Goal: Task Accomplishment & Management: Use online tool/utility

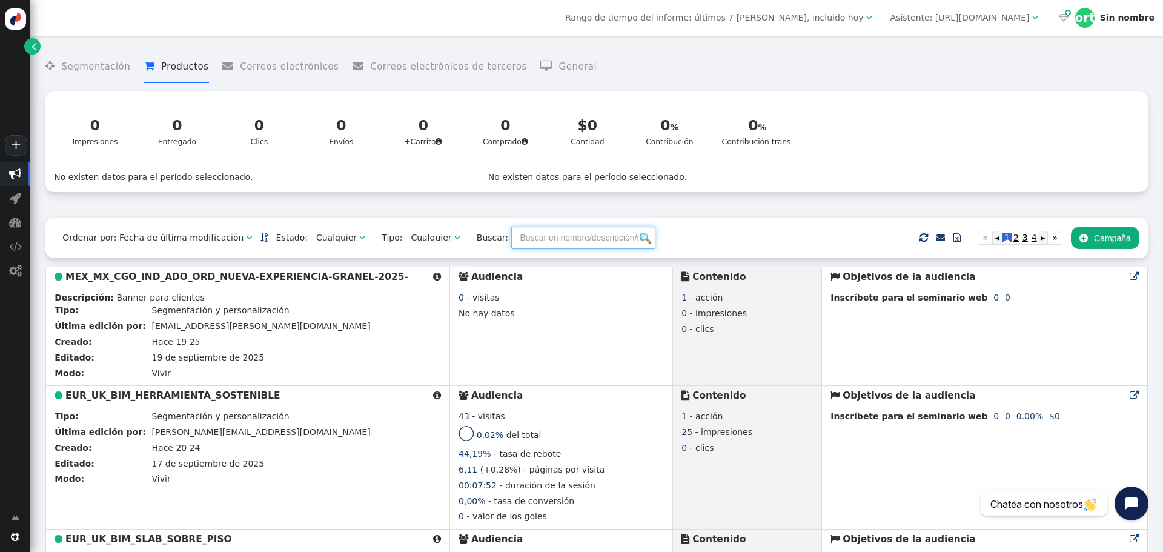
click at [536, 240] on input "text" at bounding box center [583, 237] width 144 height 22
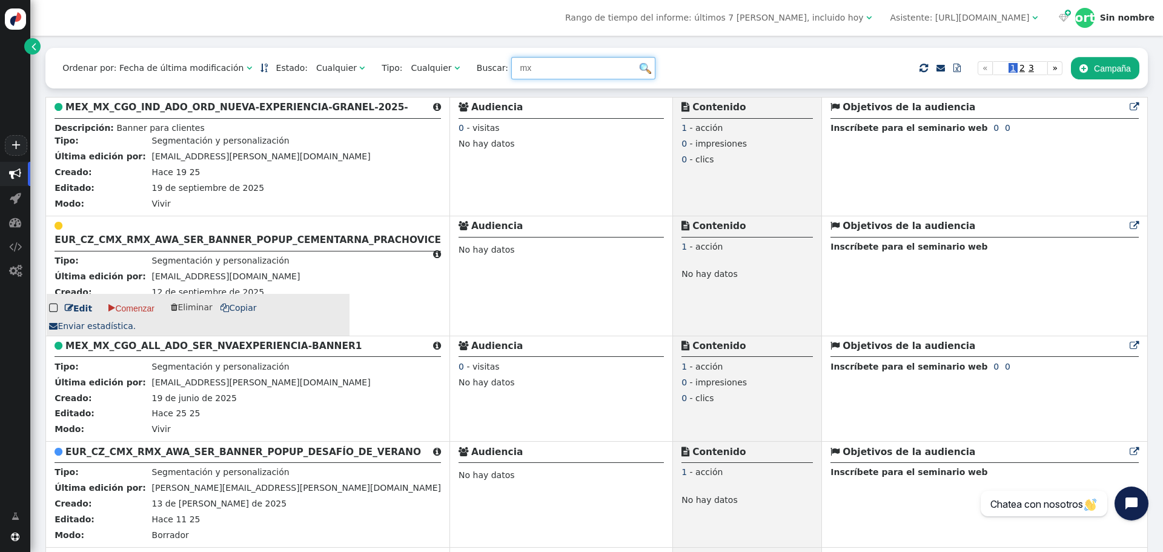
scroll to position [242, 0]
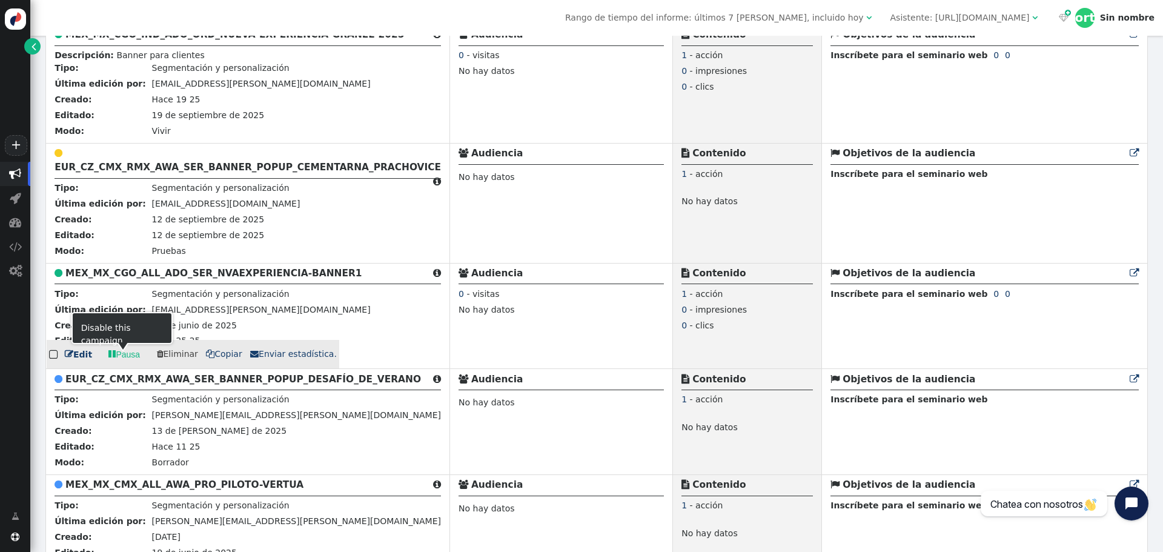
type input "mx"
click at [76, 354] on font "Edit" at bounding box center [82, 354] width 19 height 10
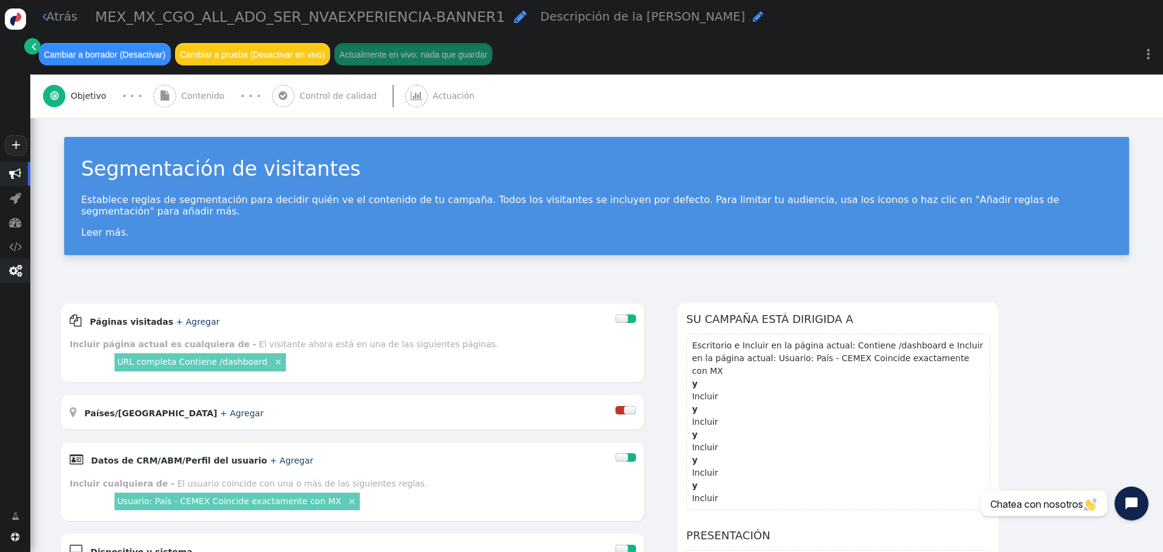
click at [18, 274] on font "" at bounding box center [15, 271] width 13 height 12
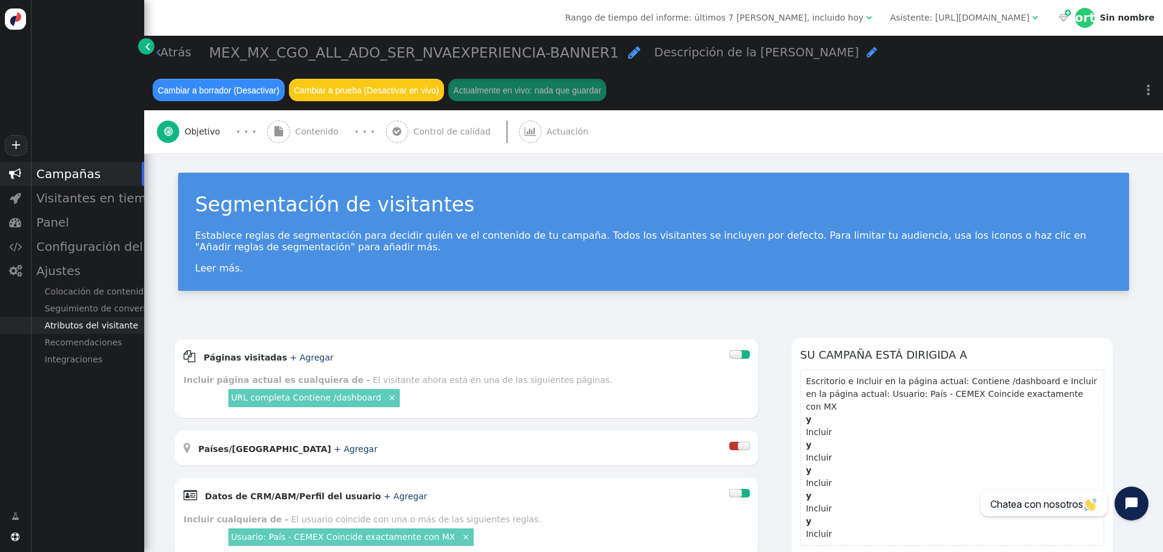
click at [73, 325] on font "Atributos del visitante" at bounding box center [91, 325] width 93 height 10
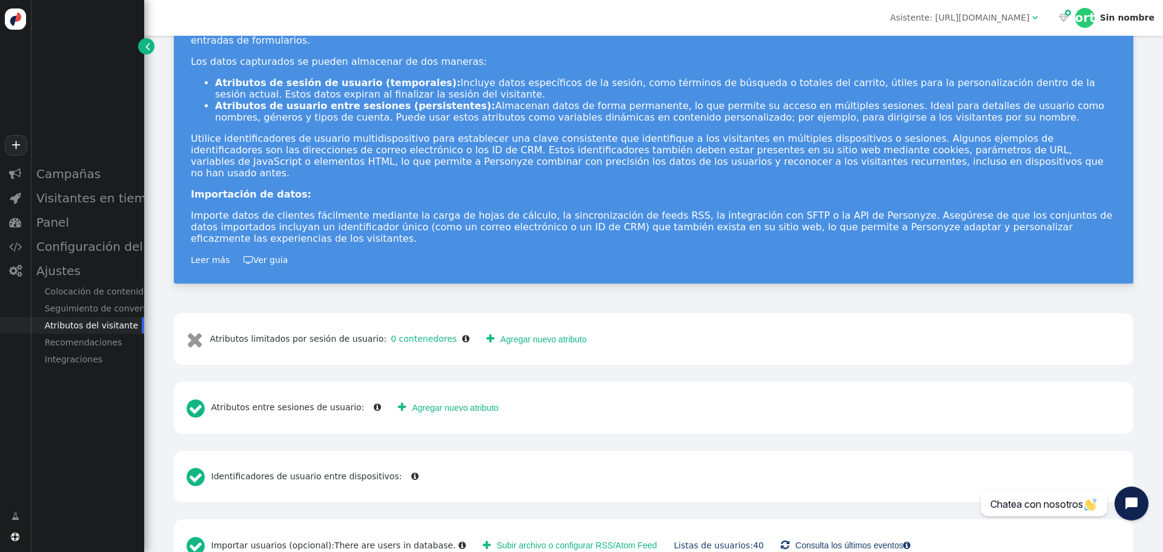
scroll to position [99, 0]
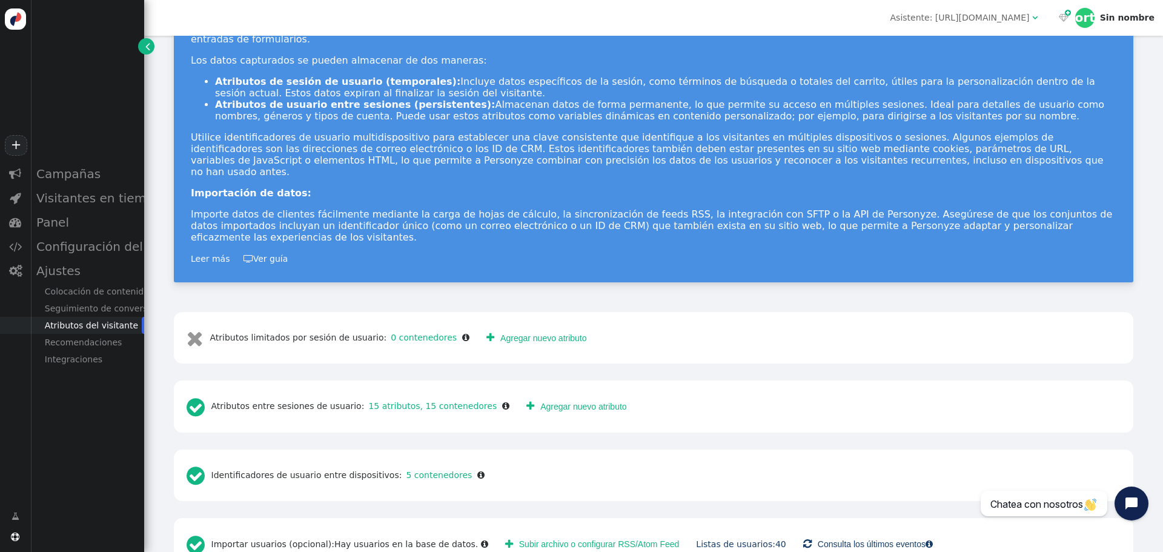
click at [583, 420] on font "Subir archivo o configurar RSS/Atom Feed" at bounding box center [599, 545] width 160 height 10
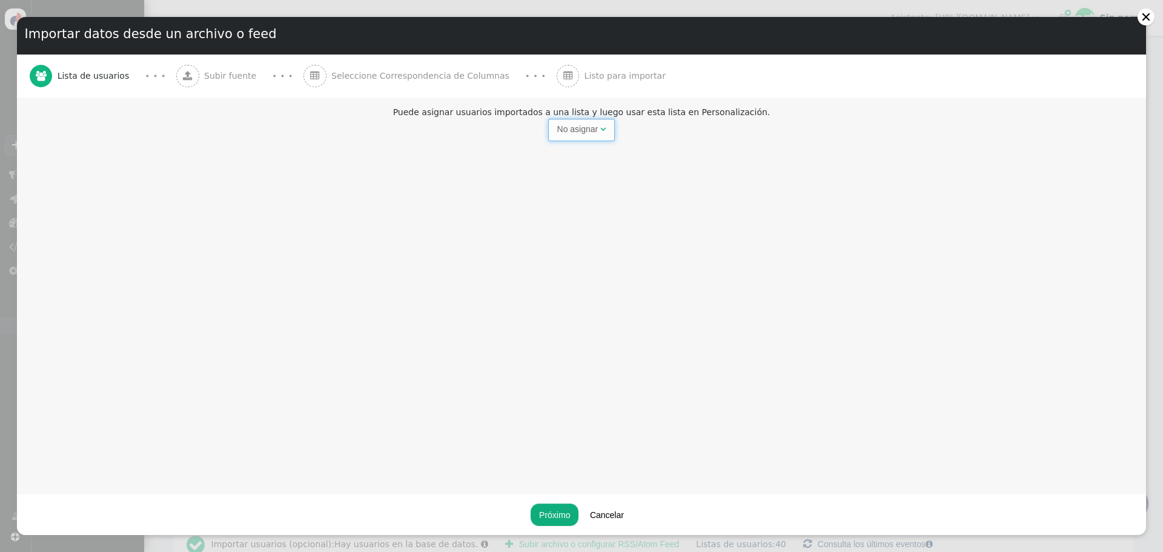
click at [590, 136] on span "No asignar " at bounding box center [581, 130] width 67 height 22
click at [573, 133] on font "No asignar" at bounding box center [577, 129] width 41 height 10
click at [630, 126] on input "text" at bounding box center [677, 130] width 125 height 22
type input "mx-rmx-22sept"
click at [558, 420] on font "Próximo" at bounding box center [554, 515] width 31 height 10
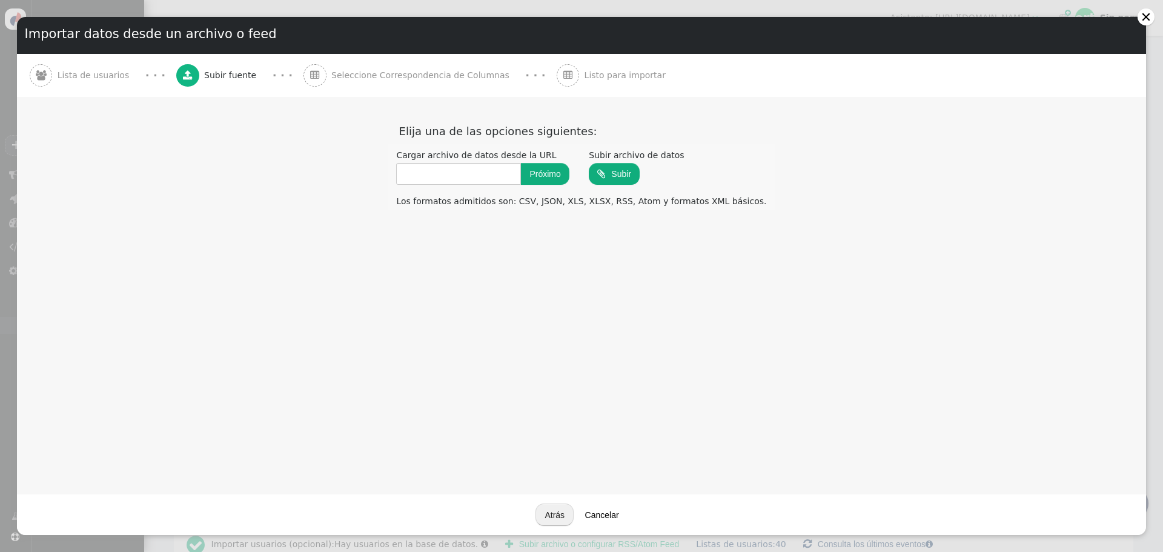
click at [621, 167] on input "file" at bounding box center [614, 174] width 51 height 24
type input "C:\fakepath\walkme concreto [DATE]xlsx"
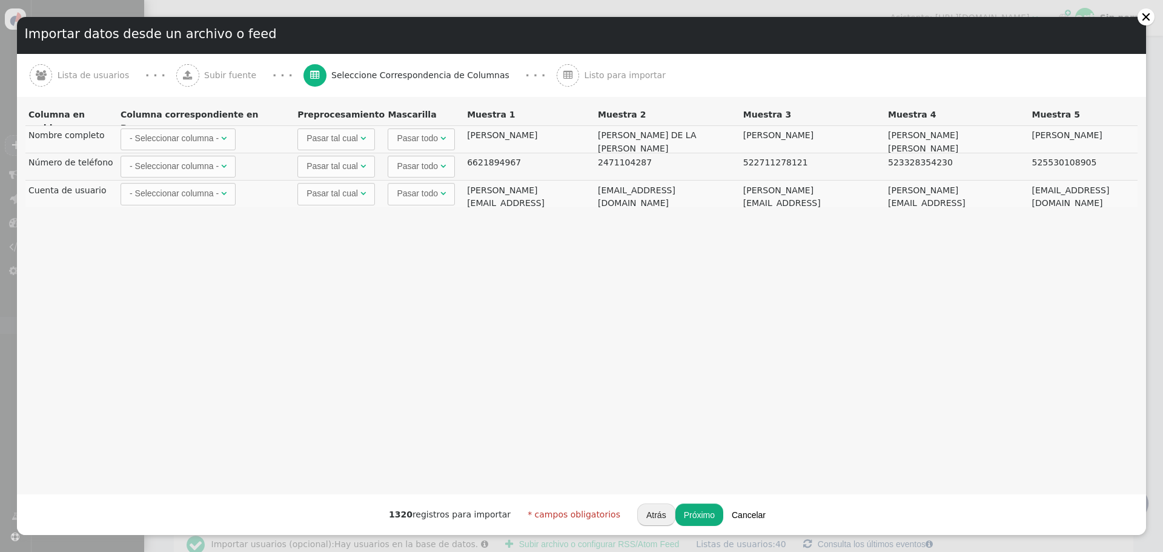
click at [731, 420] on font "Cancelar" at bounding box center [748, 515] width 34 height 10
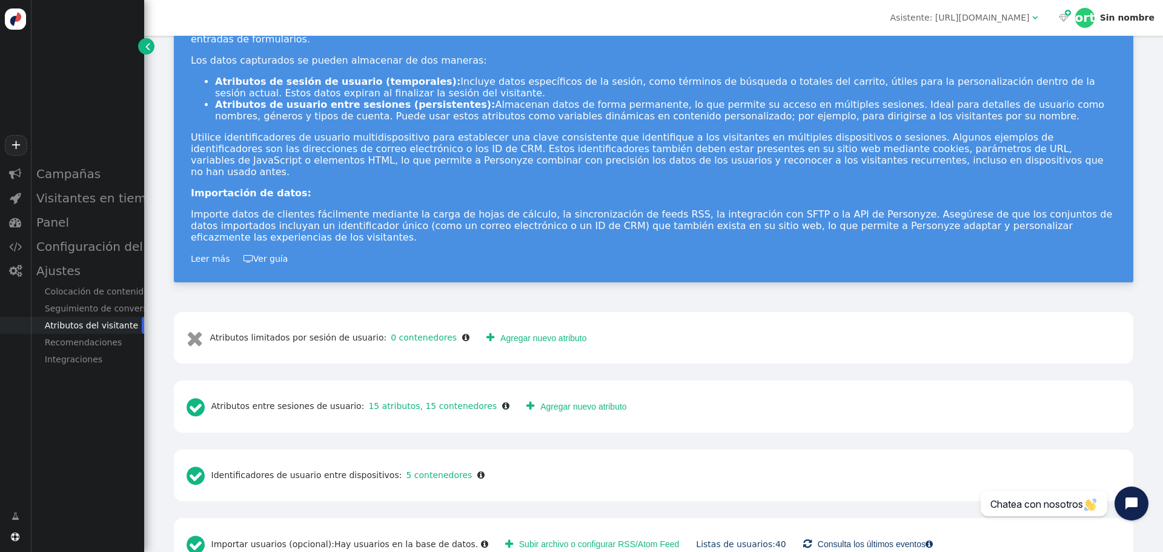
click at [598, 420] on font "Subir archivo o configurar RSS/Atom Feed" at bounding box center [599, 545] width 160 height 10
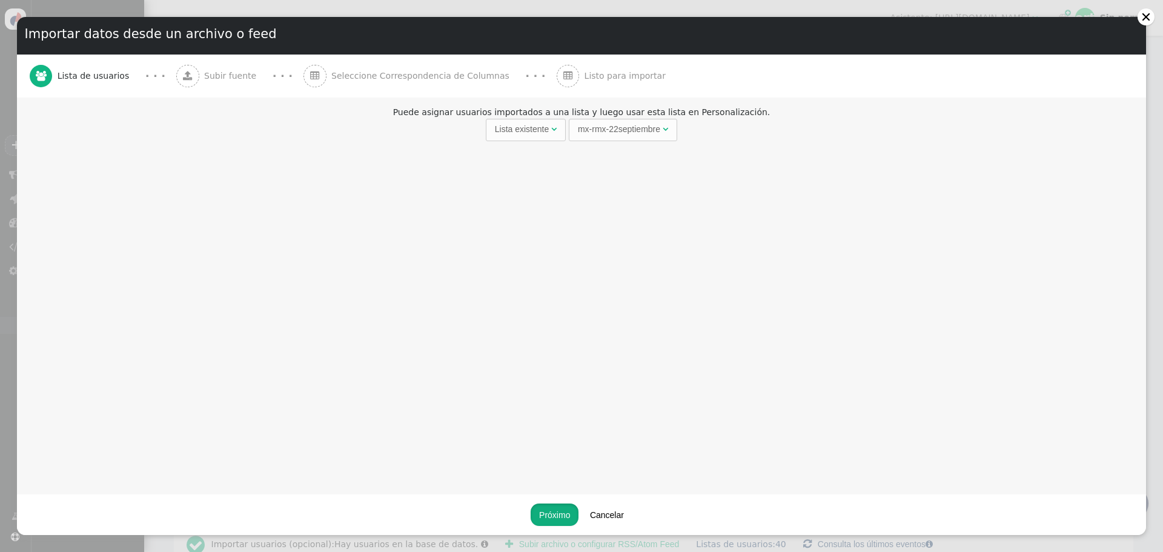
click at [549, 420] on font "Próximo" at bounding box center [554, 515] width 31 height 10
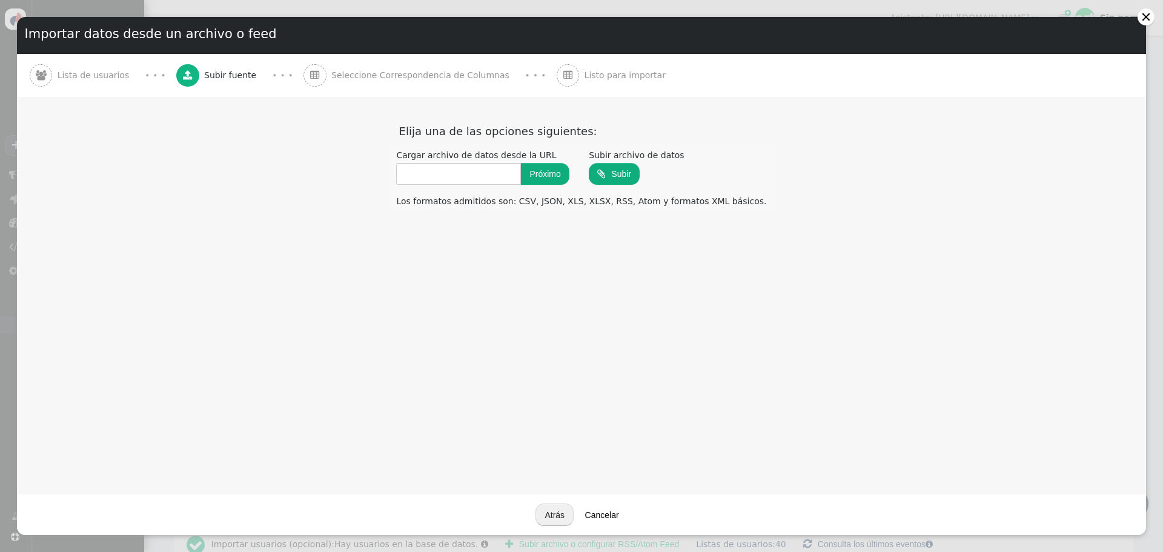
click at [632, 166] on input "file" at bounding box center [614, 174] width 51 height 24
type input "C:\fakepath\walkme concreto [DATE]xlsx"
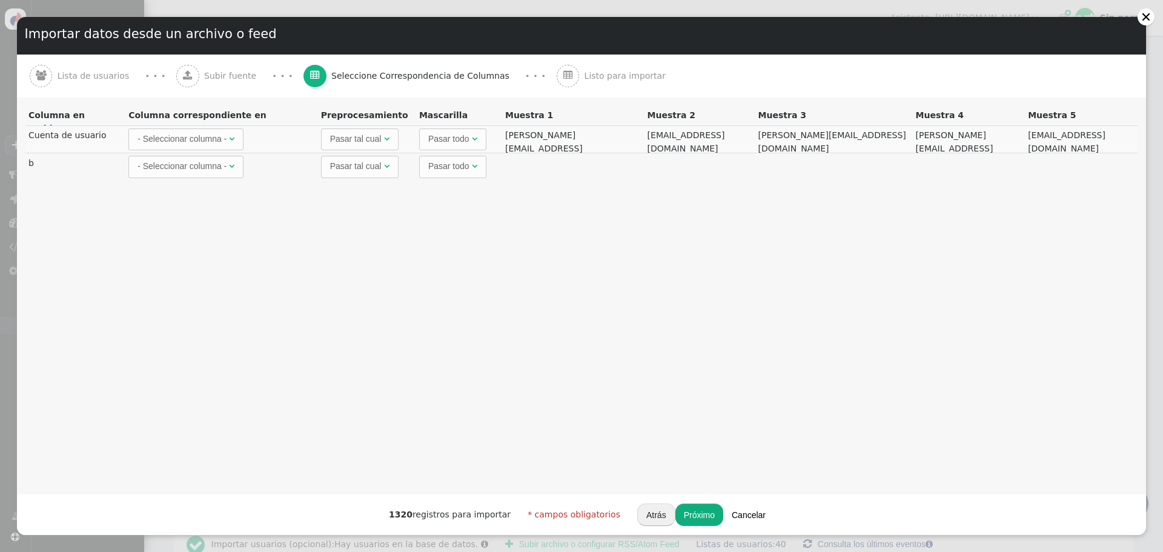
click at [743, 420] on font "Cancelar" at bounding box center [748, 515] width 34 height 10
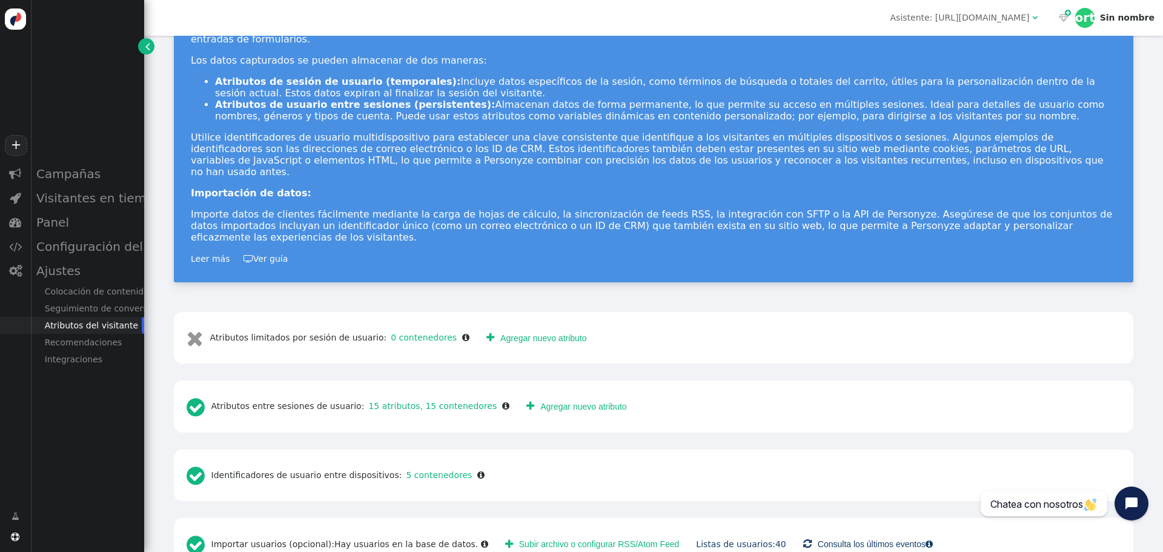
click at [544, 420] on font "Subir archivo o configurar RSS/Atom Feed" at bounding box center [599, 545] width 160 height 10
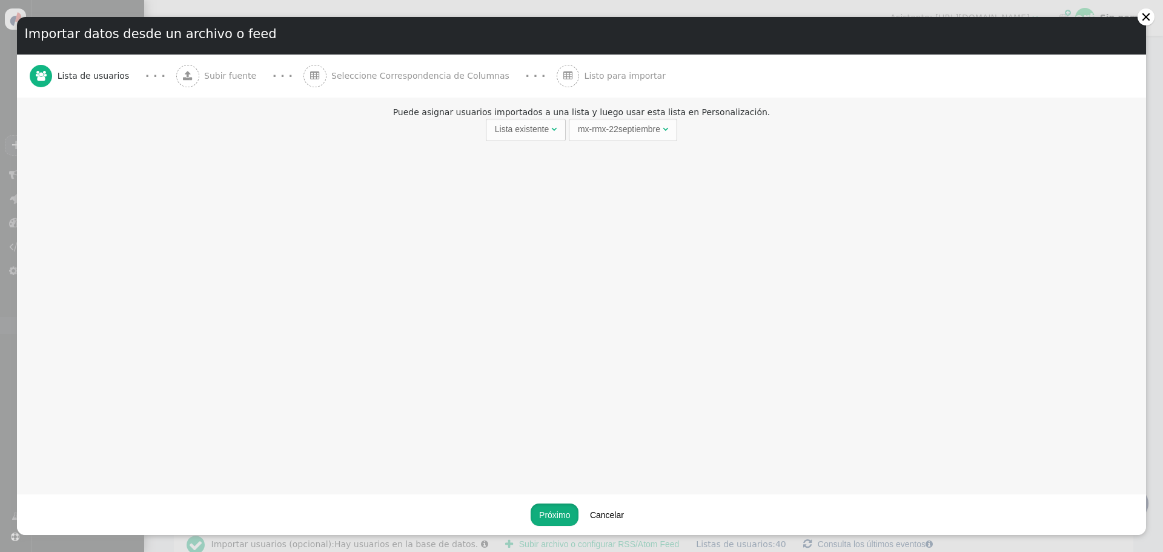
click at [550, 420] on font "Próximo" at bounding box center [554, 515] width 31 height 10
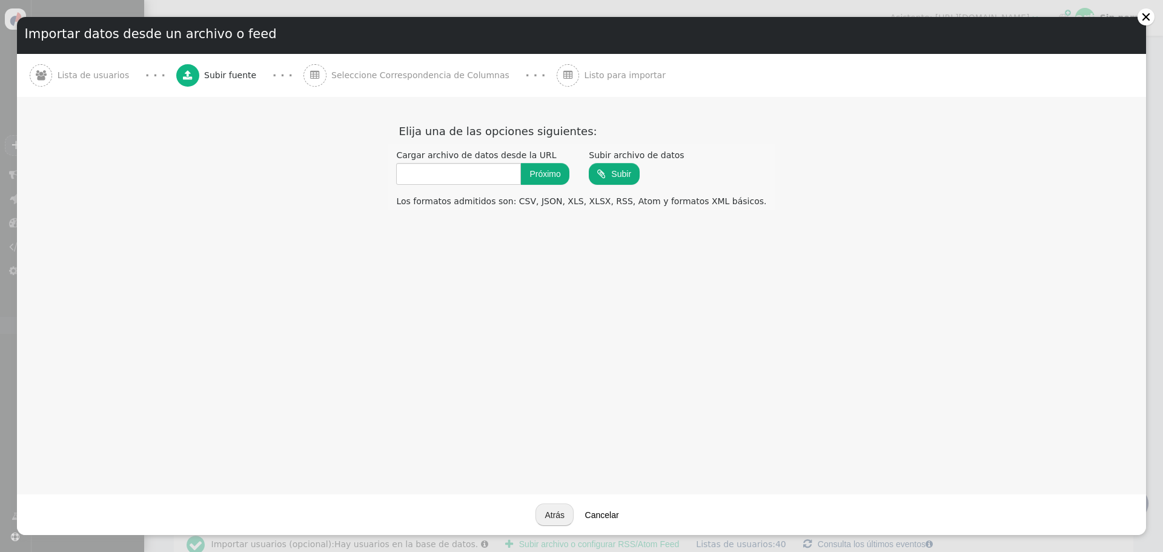
click at [639, 182] on input "file" at bounding box center [614, 174] width 51 height 24
type input "C:\fakepath\walkme concreto [DATE]xlsx"
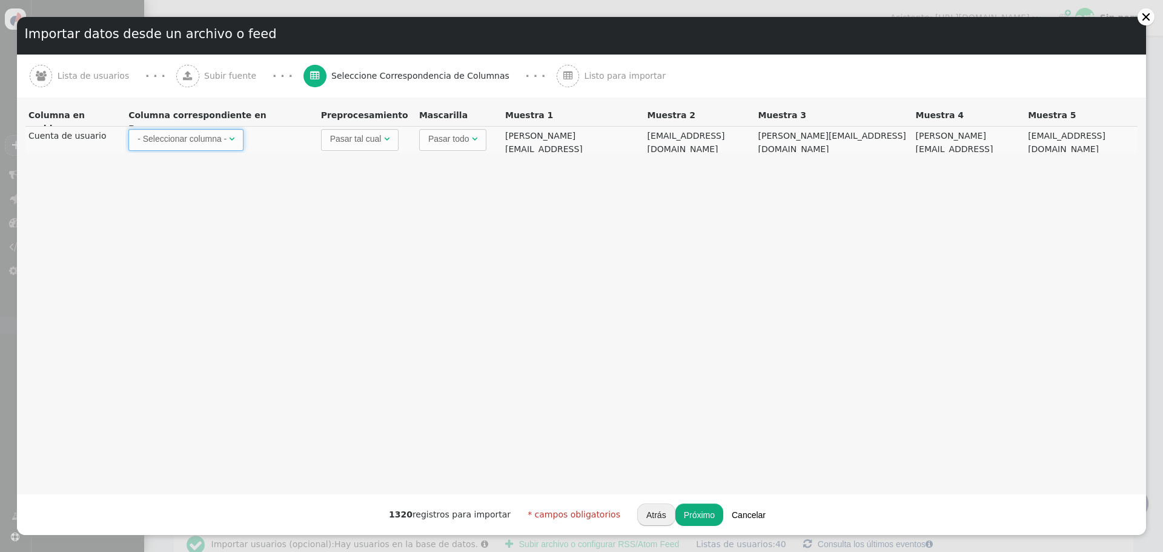
click at [231, 148] on span "- Seleccionar columna - " at bounding box center [185, 140] width 115 height 22
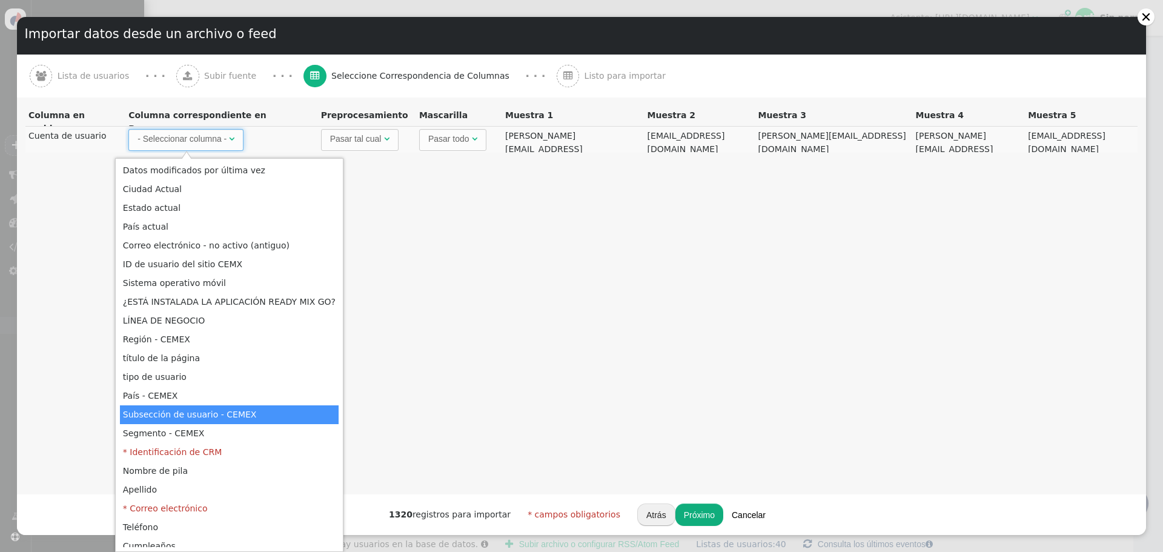
scroll to position [128, 0]
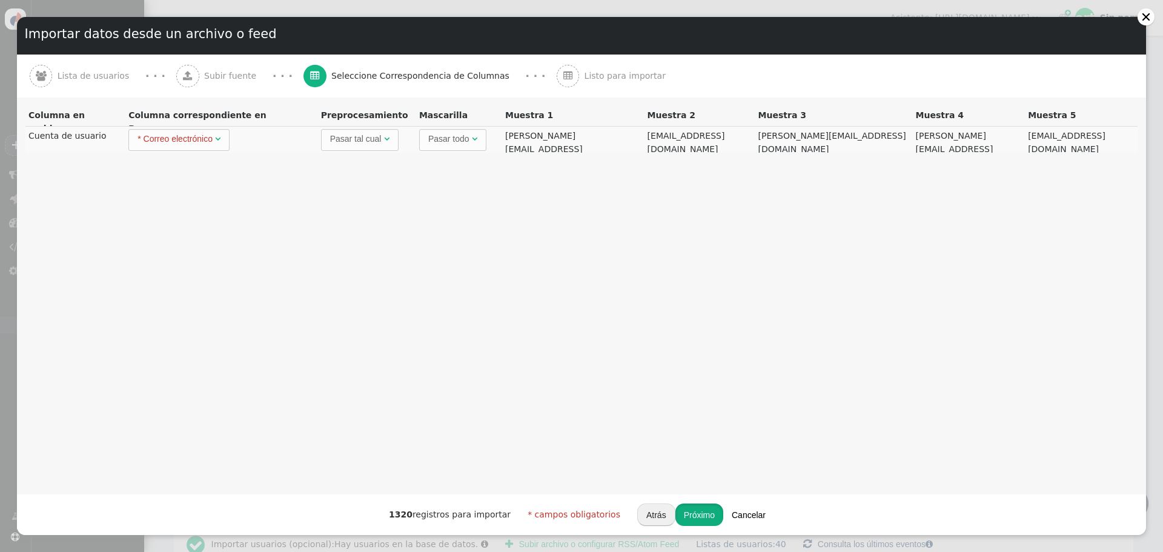
click at [690, 420] on font "Próximo" at bounding box center [699, 515] width 31 height 10
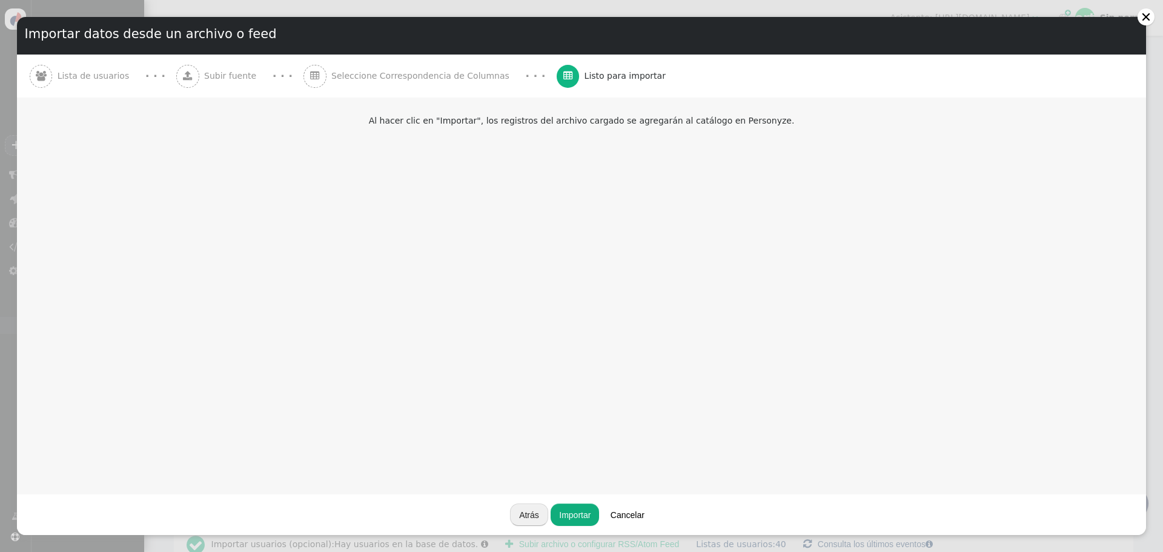
click at [576, 420] on font "Importar" at bounding box center [574, 515] width 31 height 10
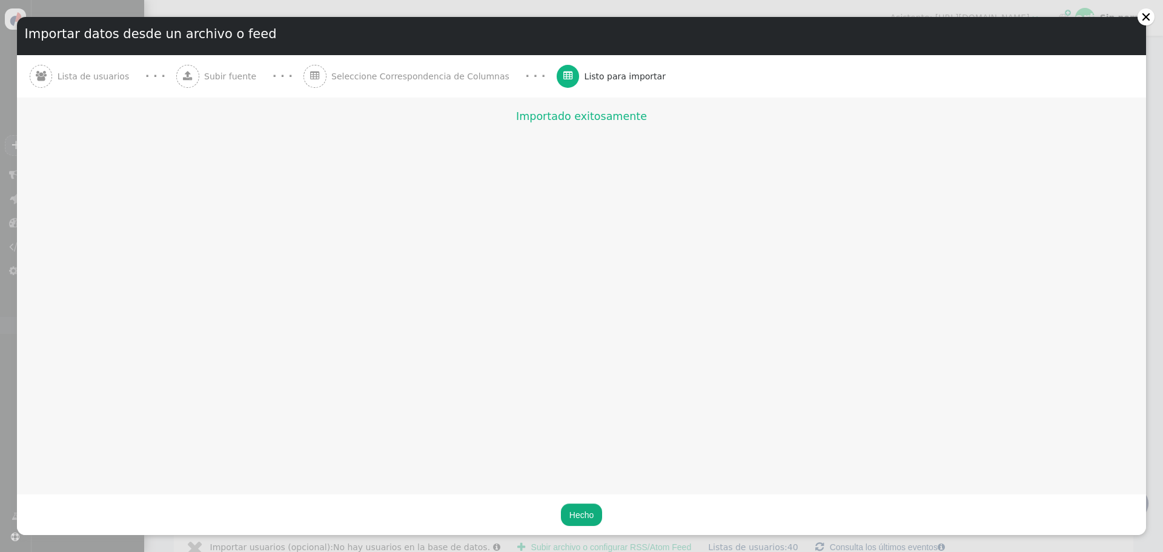
scroll to position [99, 0]
click at [587, 420] on font "Hecho" at bounding box center [581, 515] width 24 height 10
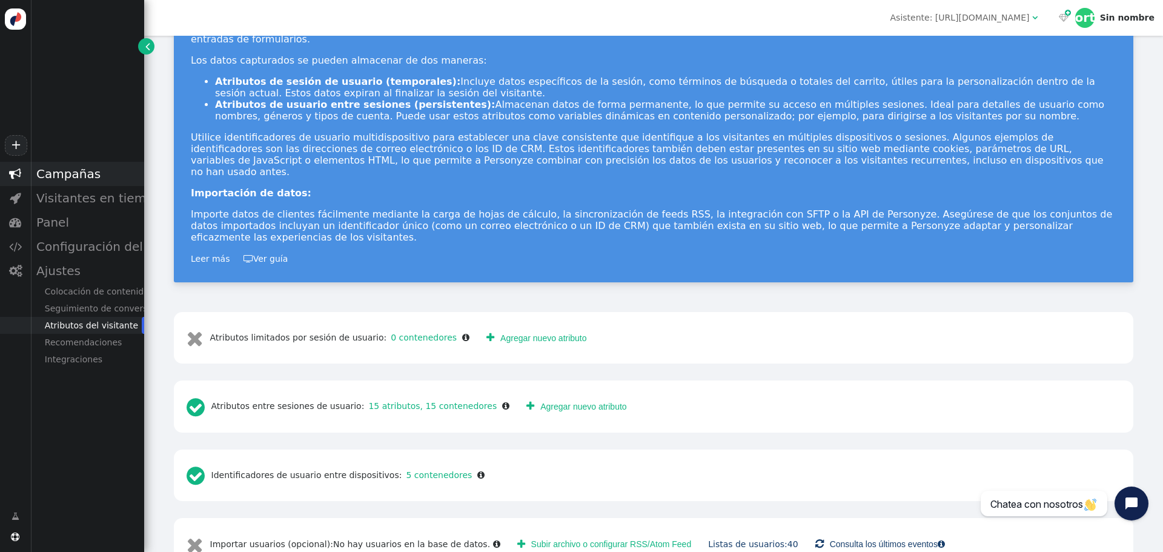
click at [77, 178] on font "Campañas" at bounding box center [68, 174] width 64 height 15
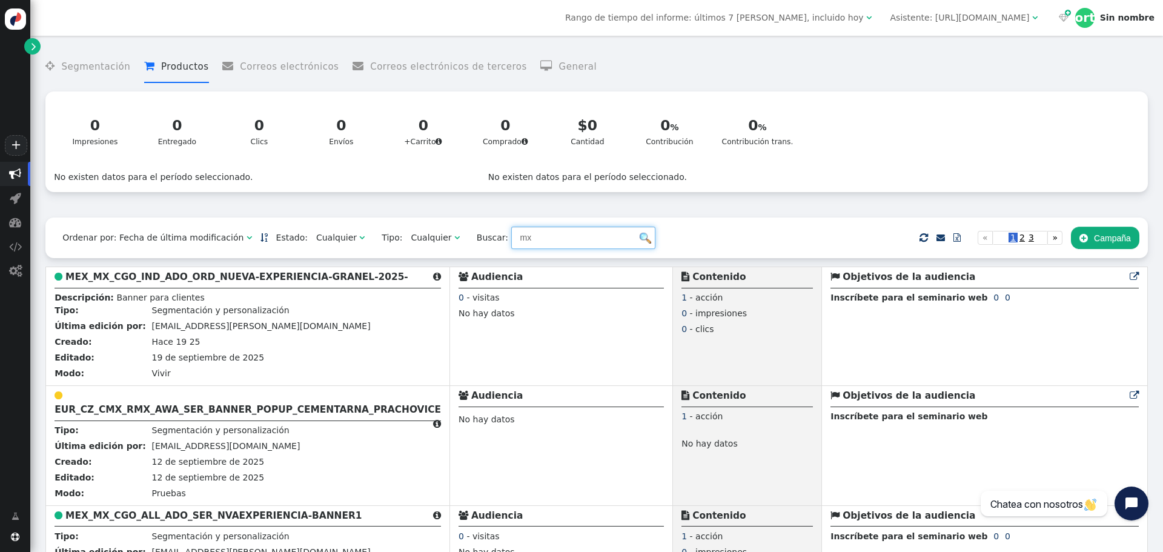
click at [511, 242] on input "mx" at bounding box center [583, 237] width 144 height 22
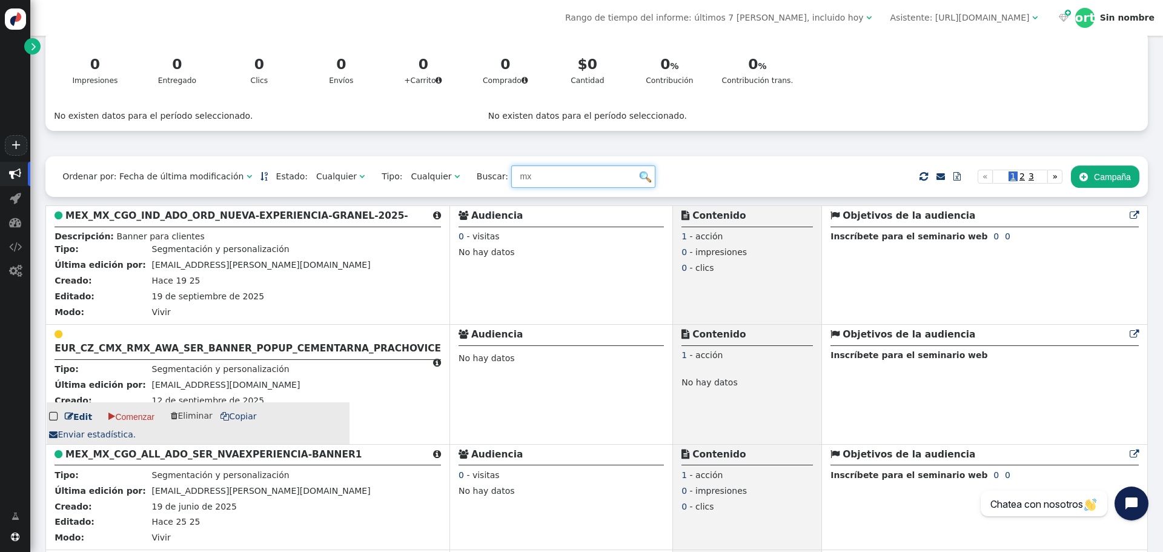
scroll to position [121, 0]
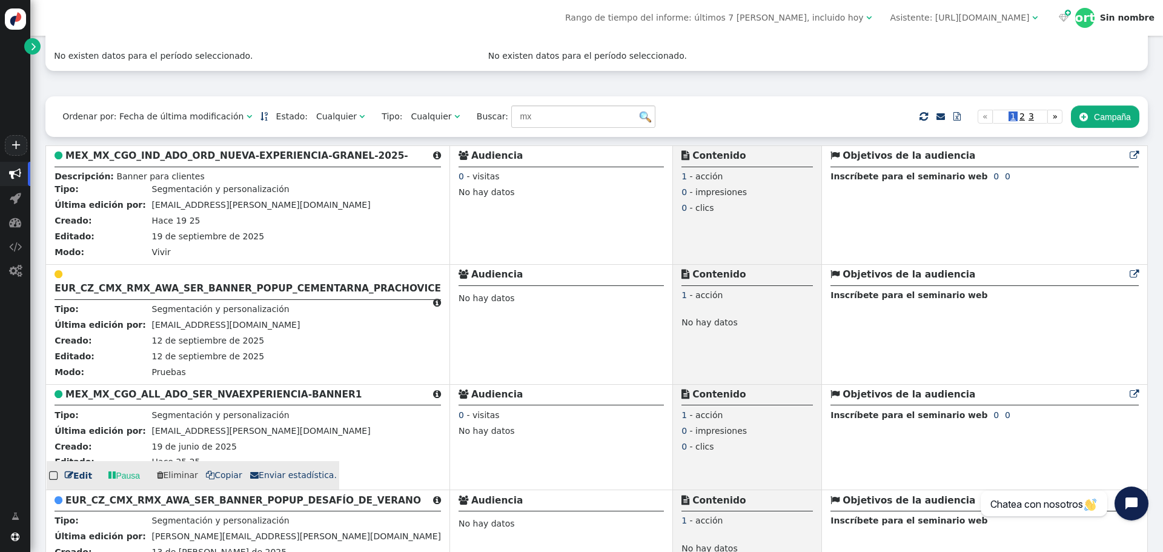
click at [236, 420] on font "[EMAIL_ADDRESS][PERSON_NAME][DOMAIN_NAME]" at bounding box center [261, 431] width 219 height 10
click at [73, 420] on font "Edit" at bounding box center [82, 475] width 19 height 10
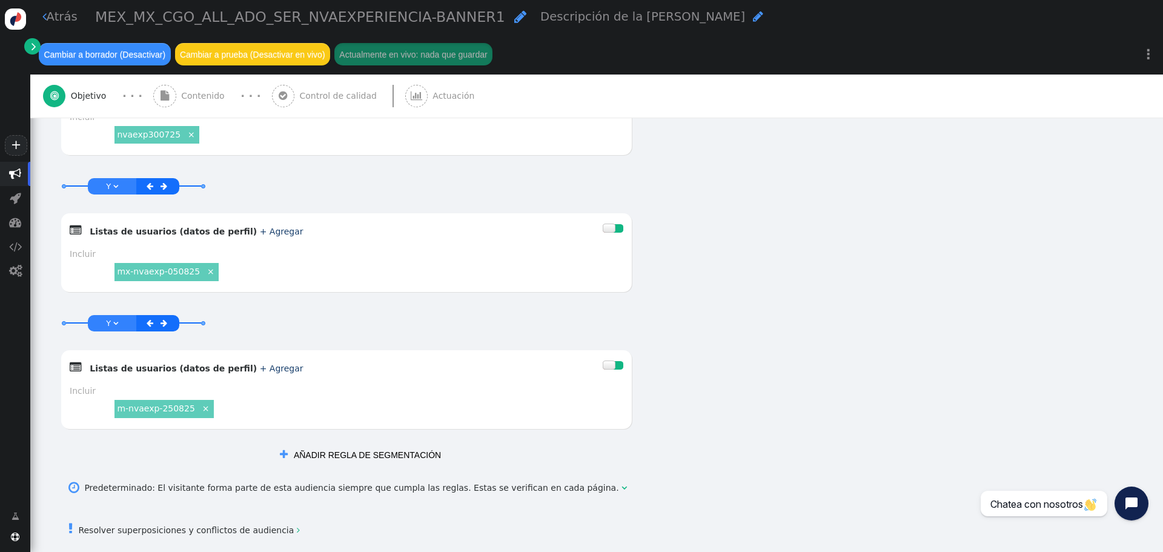
scroll to position [1058, 0]
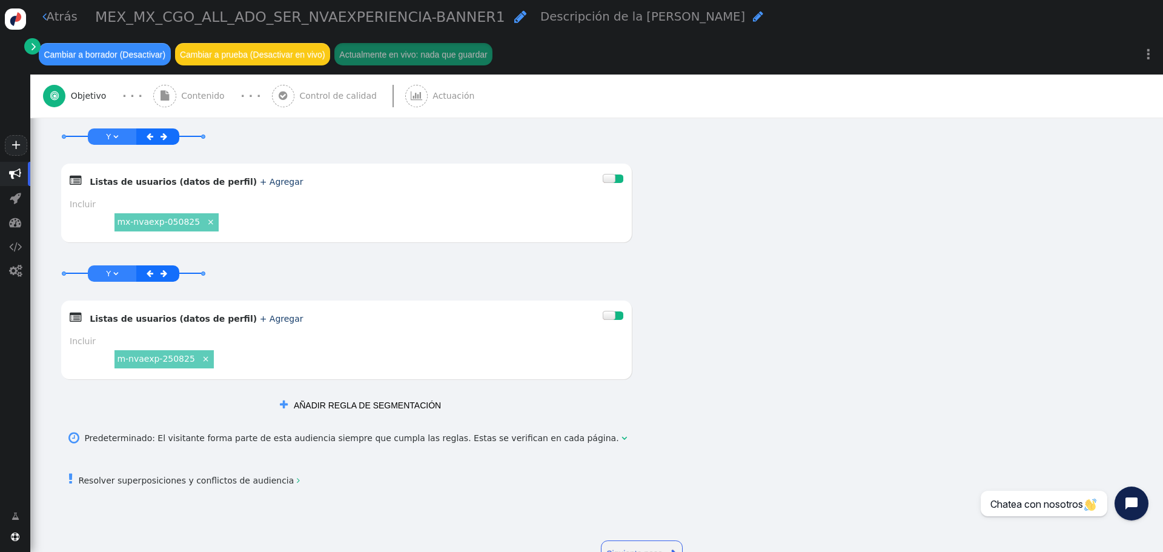
click at [379, 400] on font "AÑADIR REGLA DE SEGMENTACIÓN" at bounding box center [367, 405] width 147 height 10
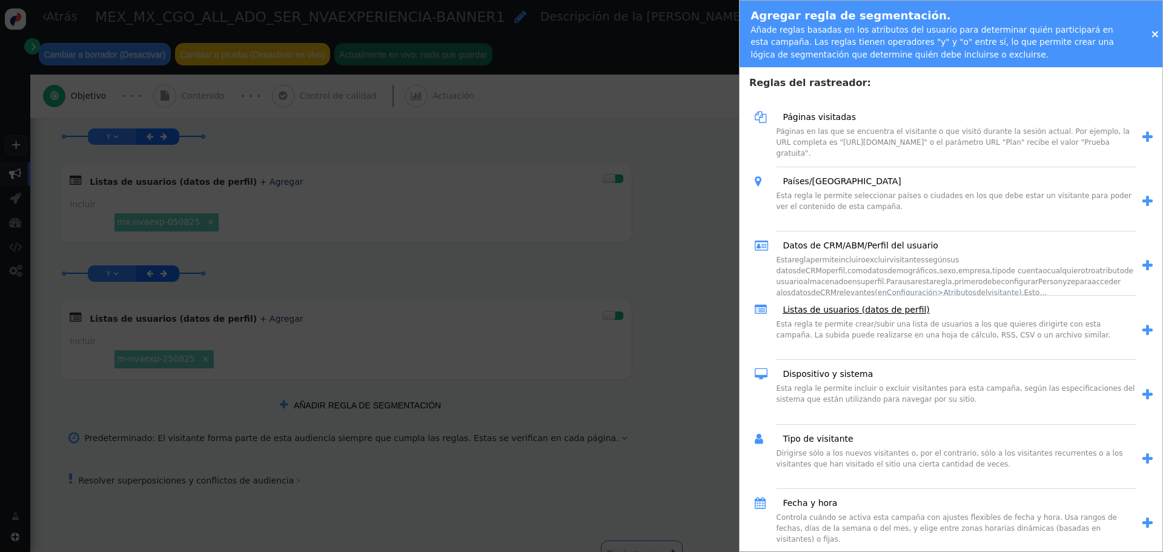
click at [840, 314] on font "Listas de usuarios (datos de perfil)" at bounding box center [855, 310] width 147 height 10
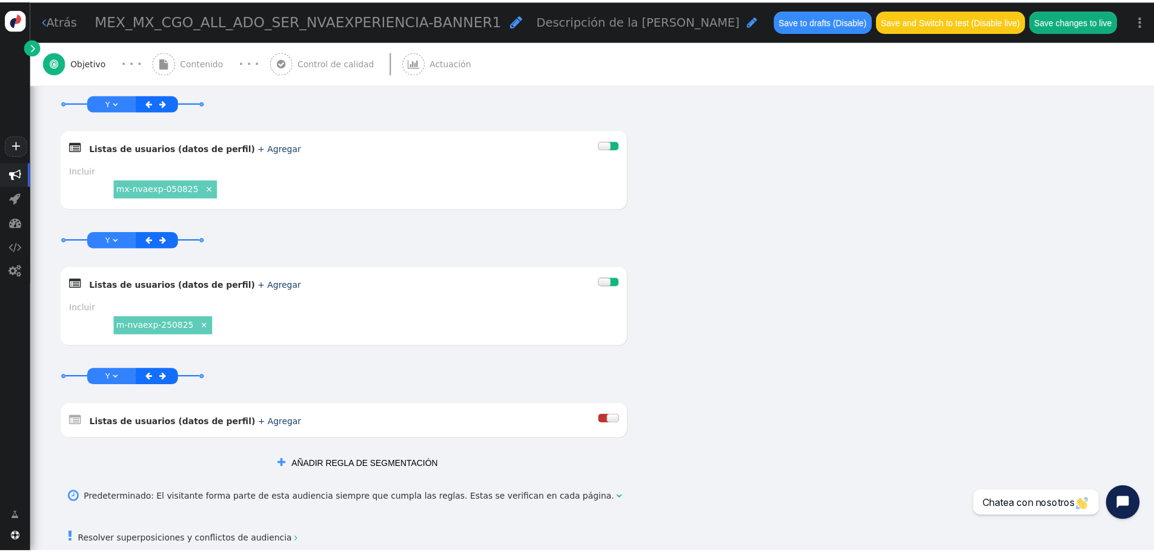
scroll to position [1094, 0]
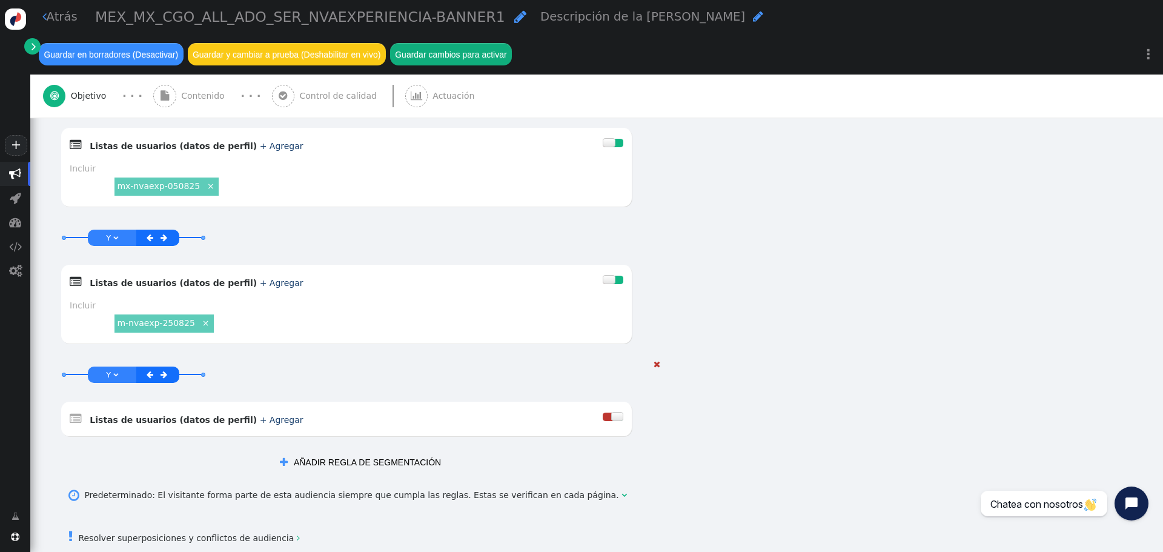
click at [260, 415] on font "+ Agregar" at bounding box center [282, 420] width 44 height 10
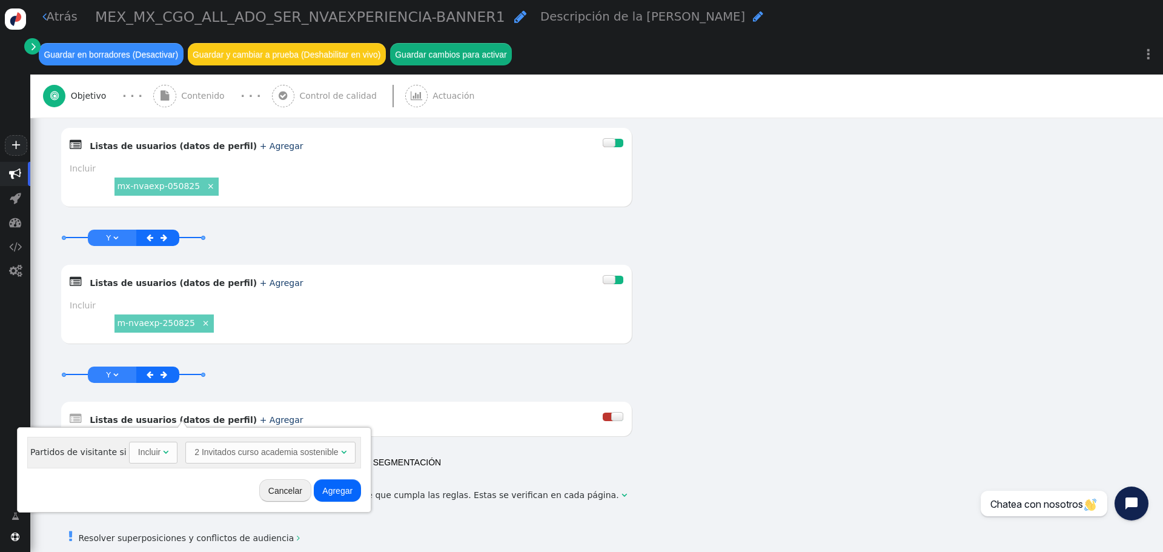
click at [220, 420] on font "2 Invitados curso academia sostenible" at bounding box center [266, 452] width 144 height 10
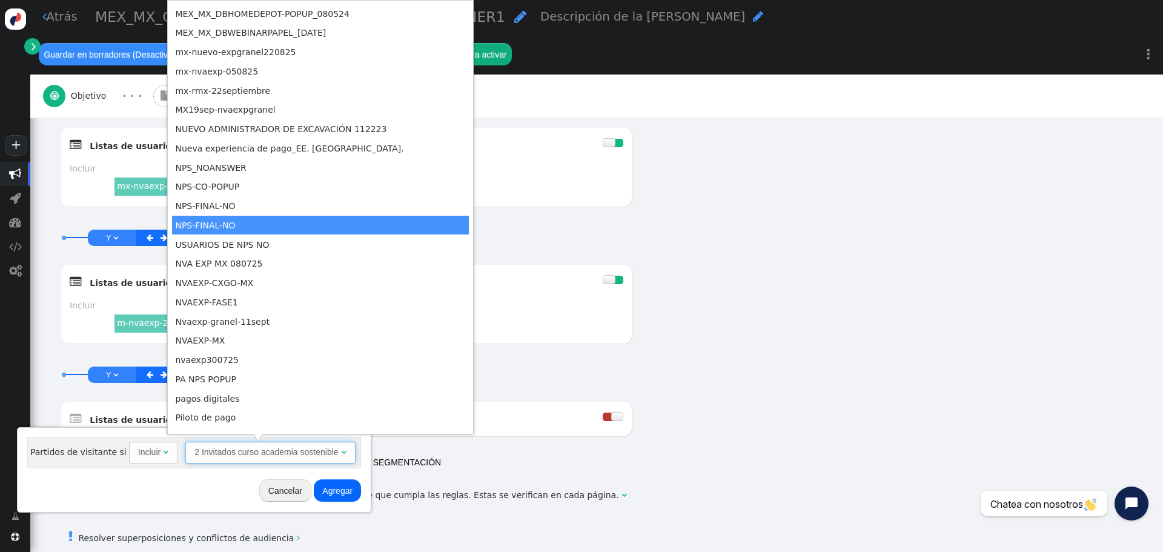
scroll to position [424, 0]
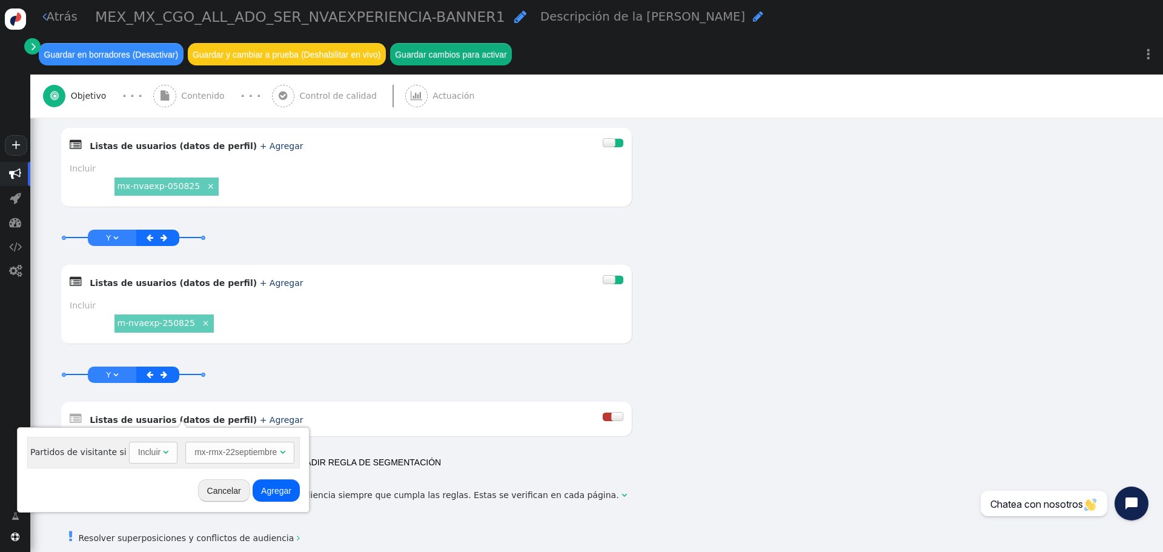
click at [263, 420] on font "Agregar" at bounding box center [276, 491] width 30 height 10
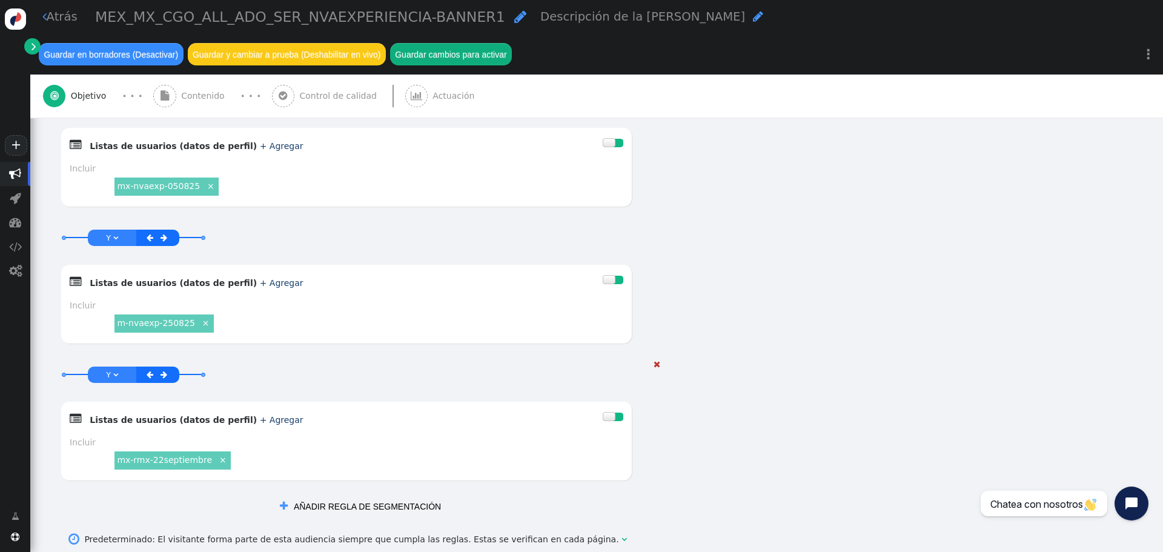
scroll to position [1155, 0]
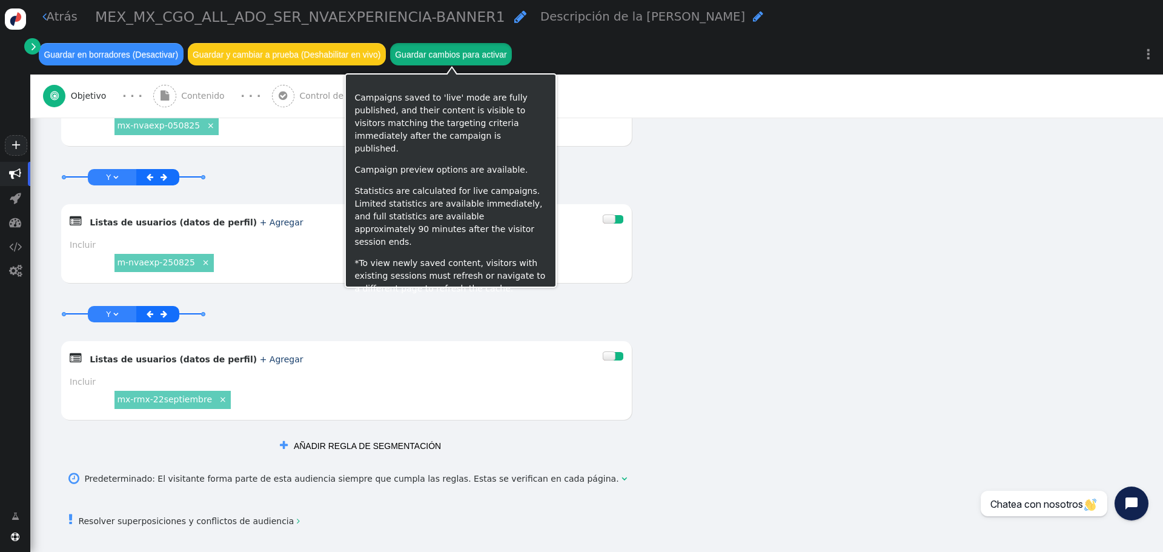
click at [506, 50] on font "Guardar cambios para activar" at bounding box center [450, 55] width 111 height 10
